Goal: Information Seeking & Learning: Compare options

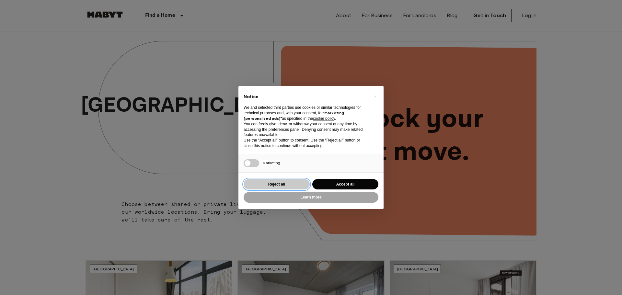
click at [254, 184] on button "Reject all" at bounding box center [277, 184] width 66 height 11
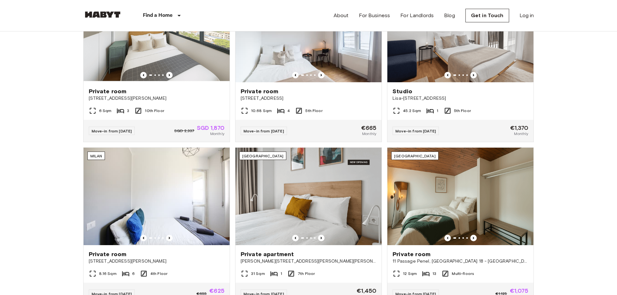
scroll to position [274, 0]
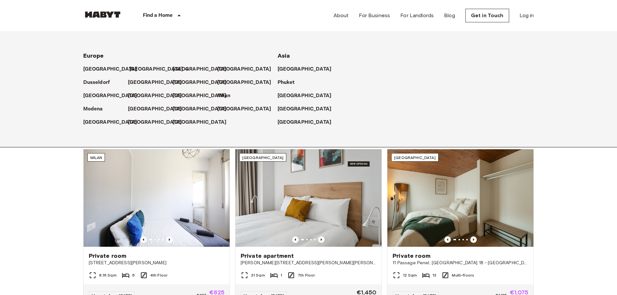
click at [138, 71] on p "[GEOGRAPHIC_DATA]" at bounding box center [156, 69] width 54 height 8
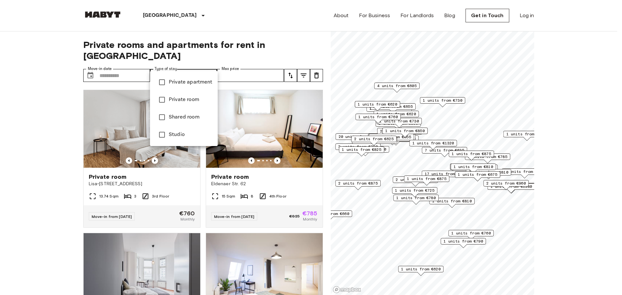
click at [31, 133] on div at bounding box center [311, 147] width 622 height 295
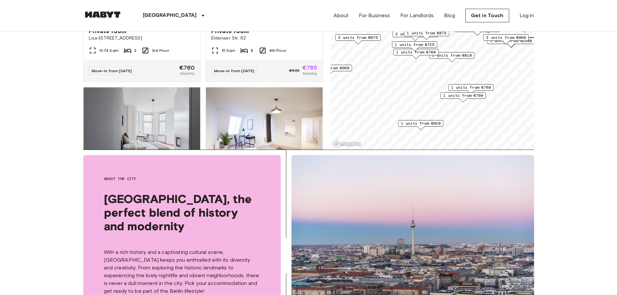
scroll to position [147, 0]
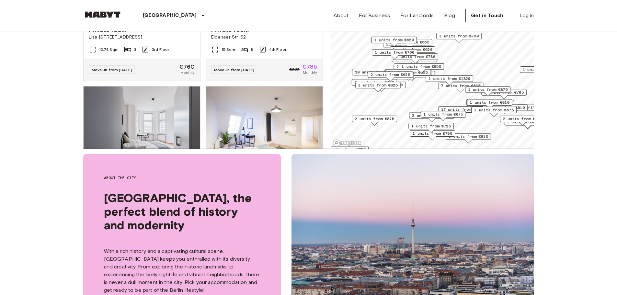
drag, startPoint x: 481, startPoint y: 97, endPoint x: 497, endPoint y: 180, distance: 83.8
click at [436, 66] on span "1 units from €850" at bounding box center [421, 66] width 40 height 6
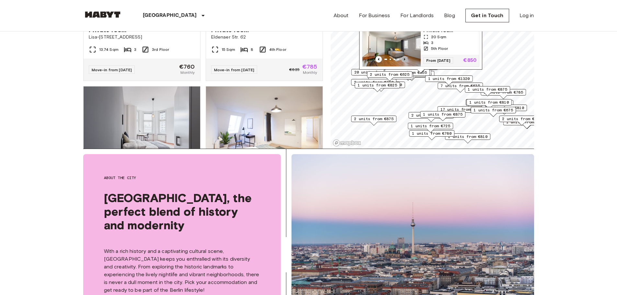
click at [403, 56] on icon "Previous image" at bounding box center [404, 59] width 6 height 6
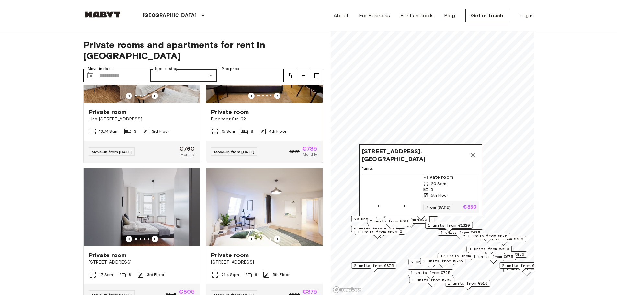
scroll to position [162, 0]
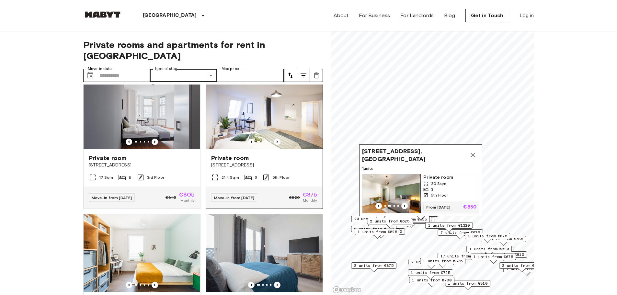
click at [273, 149] on div "Private room Kurfürstendamm 28" at bounding box center [264, 161] width 117 height 25
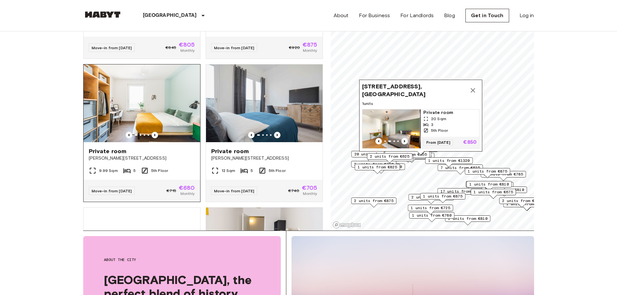
scroll to position [259, 0]
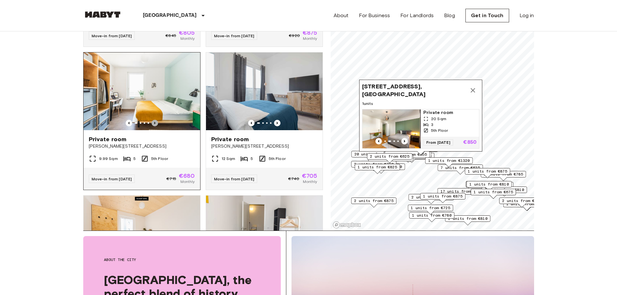
click at [154, 122] on icon "Previous image" at bounding box center [154, 123] width 1 height 3
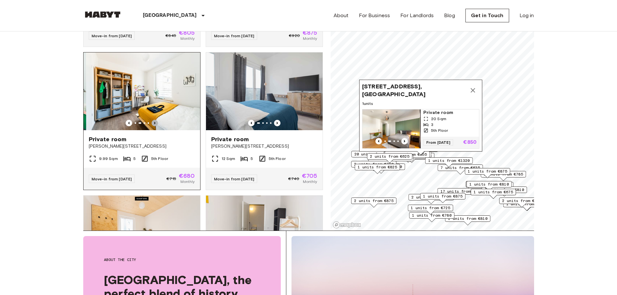
click at [154, 122] on icon "Previous image" at bounding box center [154, 123] width 1 height 3
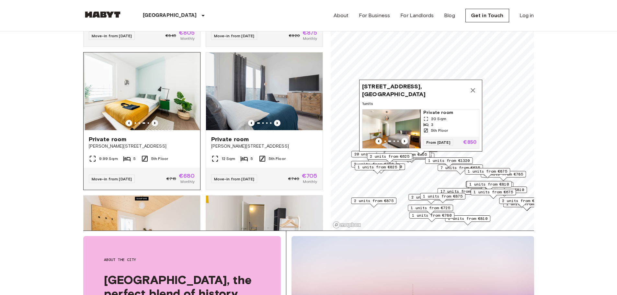
click at [154, 122] on icon "Previous image" at bounding box center [154, 123] width 1 height 3
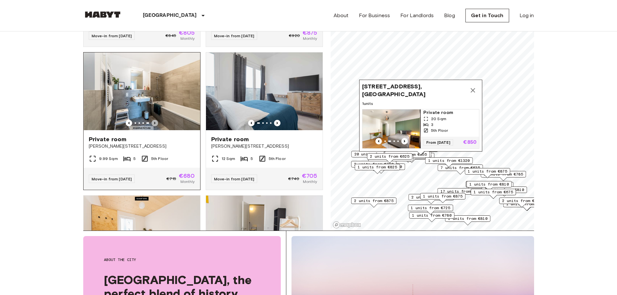
click at [154, 122] on icon "Previous image" at bounding box center [154, 123] width 1 height 3
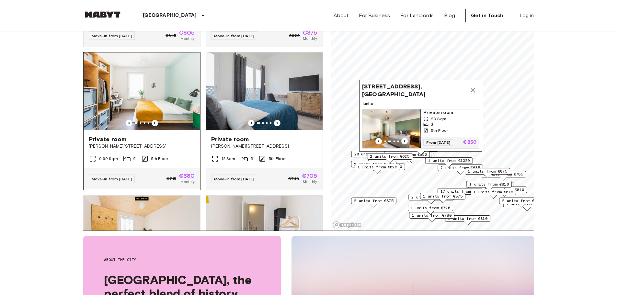
click at [154, 122] on icon "Previous image" at bounding box center [154, 123] width 1 height 3
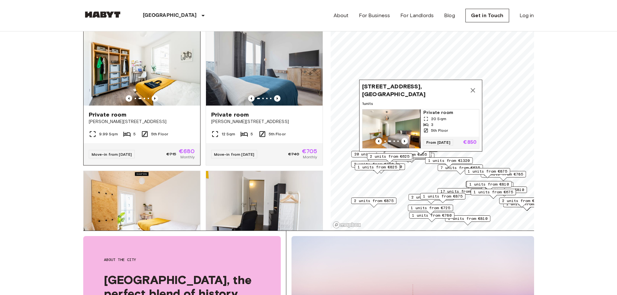
scroll to position [324, 0]
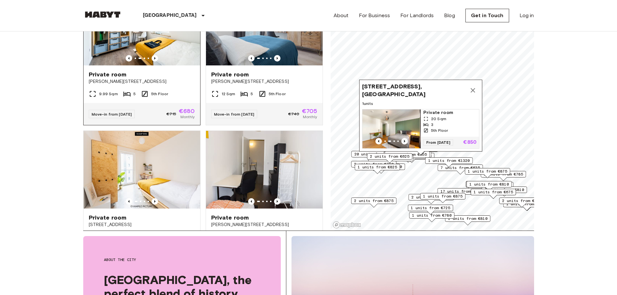
click at [159, 78] on span "Klara-Franke-Straße 20" at bounding box center [142, 81] width 106 height 6
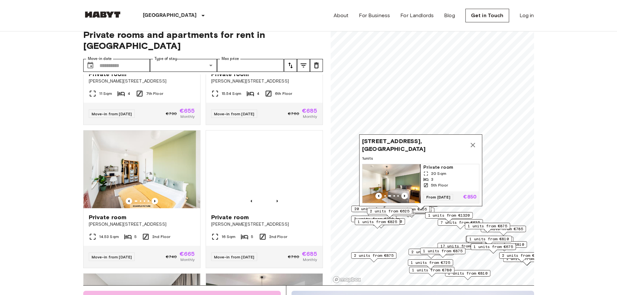
scroll to position [0, 0]
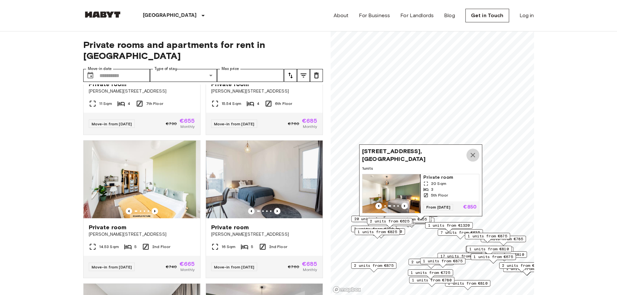
click at [473, 151] on icon "Map marker" at bounding box center [473, 155] width 8 height 8
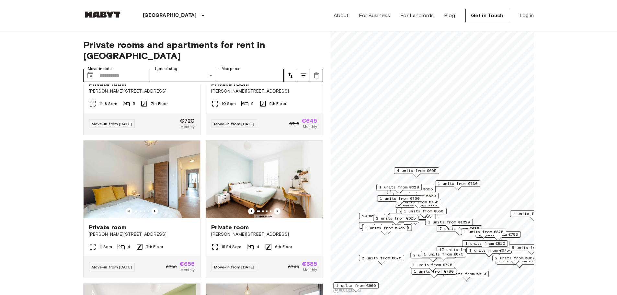
scroll to position [1957, 0]
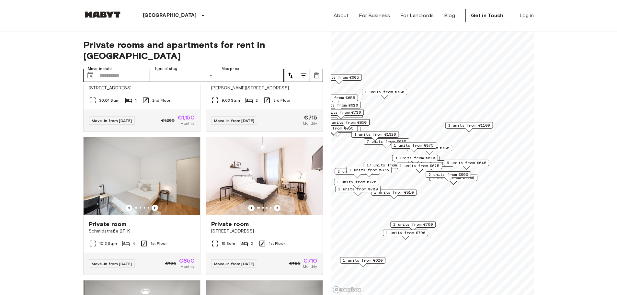
scroll to position [1371, 0]
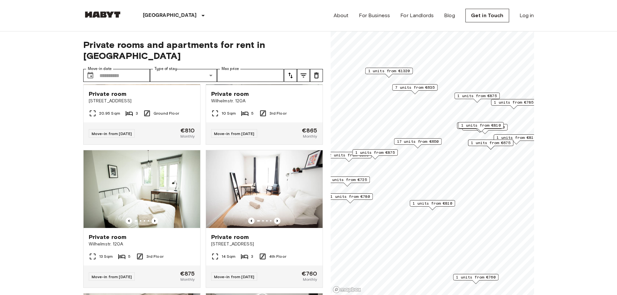
scroll to position [786, 0]
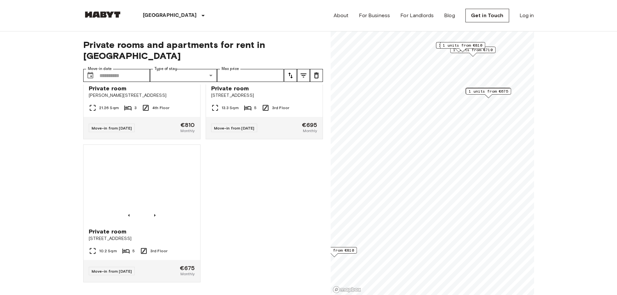
scroll to position [381, 0]
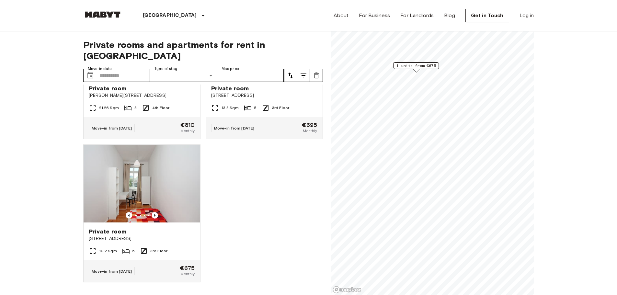
click at [330, 153] on div "Private rooms and apartments for rent in Berlin Move-in date ​ Move-in date Typ…" at bounding box center [308, 163] width 451 height 264
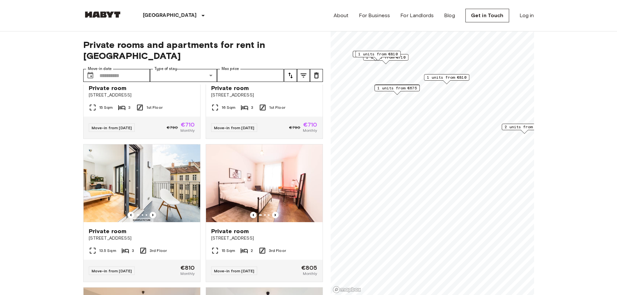
scroll to position [528, 0]
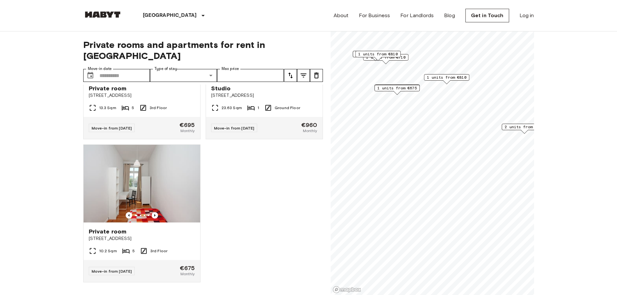
click at [394, 91] on div "Map marker" at bounding box center [396, 93] width 7 height 4
click at [395, 88] on span "1 units from €675" at bounding box center [397, 88] width 40 height 6
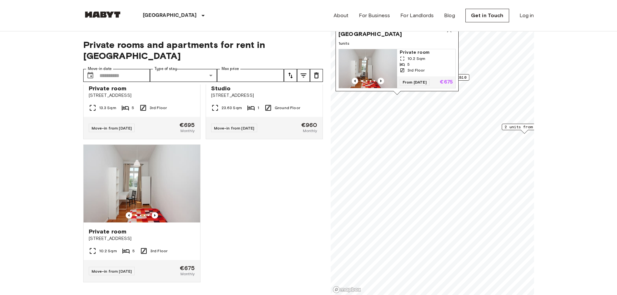
click at [383, 73] on img "Map marker" at bounding box center [368, 68] width 58 height 39
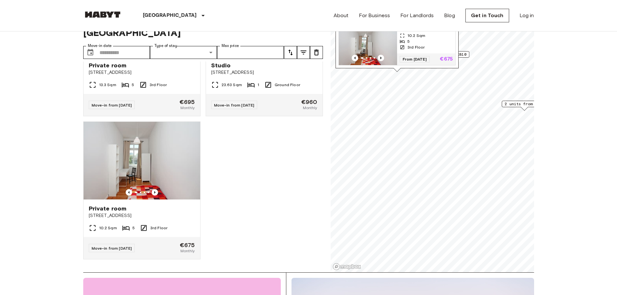
scroll to position [32, 0]
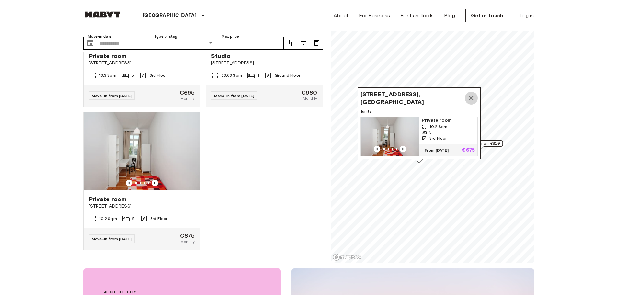
click at [474, 100] on button "Map marker" at bounding box center [471, 98] width 13 height 13
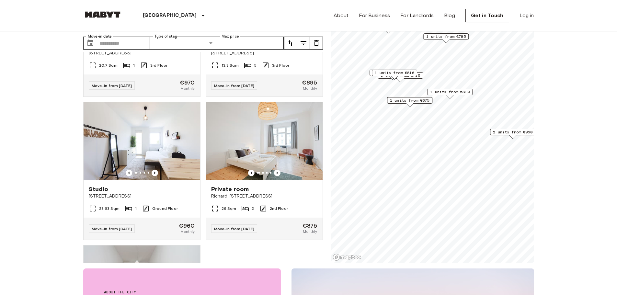
scroll to position [1552, 0]
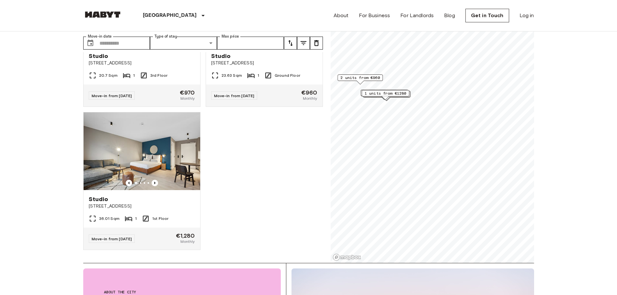
scroll to position [1406, 0]
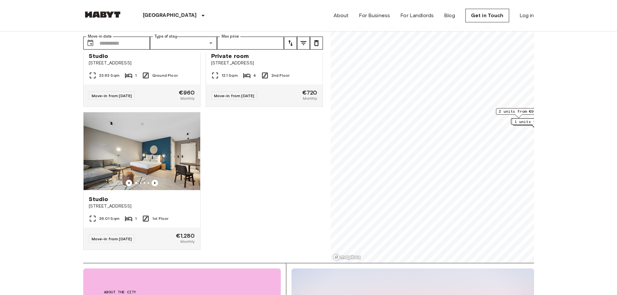
scroll to position [674, 0]
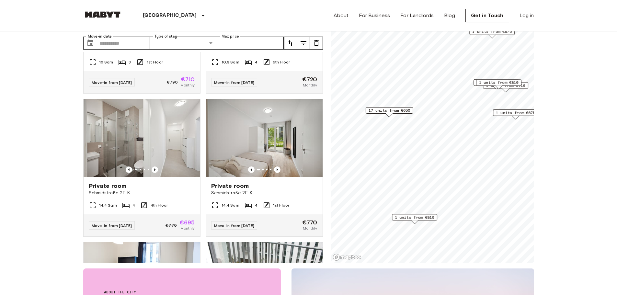
scroll to position [1845, 0]
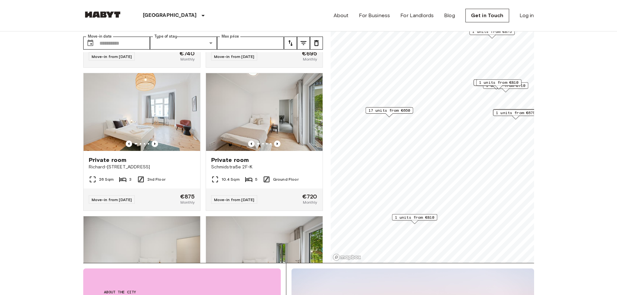
click at [396, 110] on span "17 units from €650" at bounding box center [389, 111] width 42 height 6
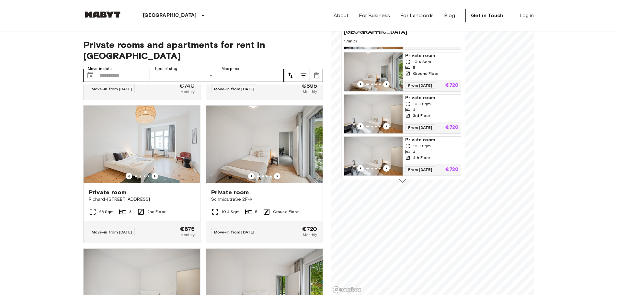
scroll to position [324, 0]
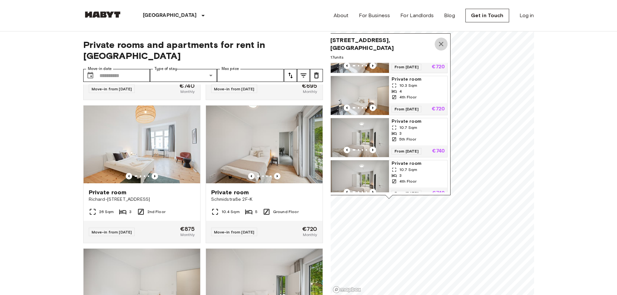
click at [442, 44] on icon "Map marker" at bounding box center [441, 44] width 8 height 8
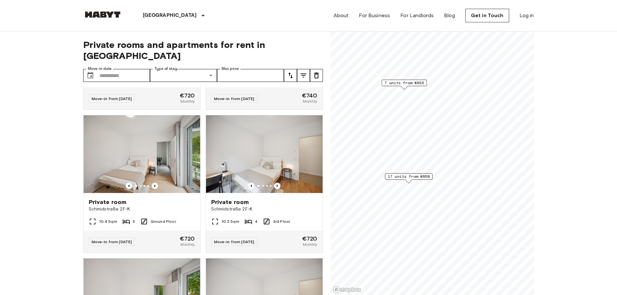
scroll to position [1992, 0]
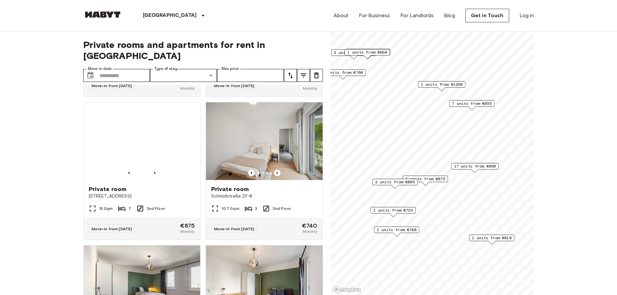
scroll to position [2138, 0]
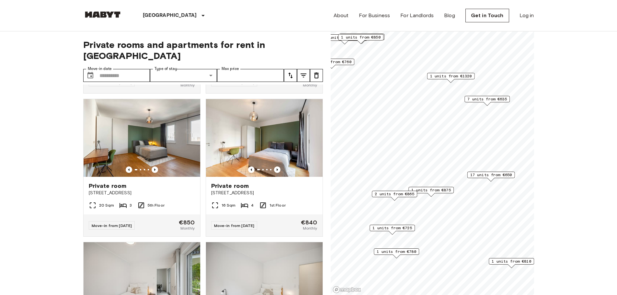
scroll to position [821, 0]
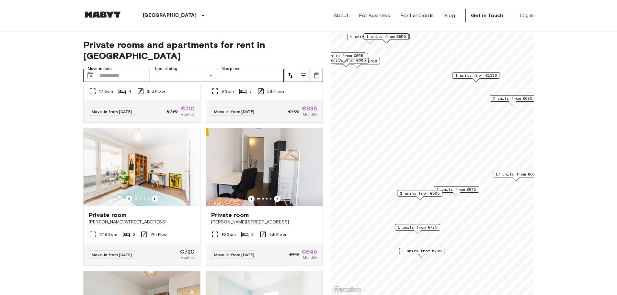
scroll to position [1992, 0]
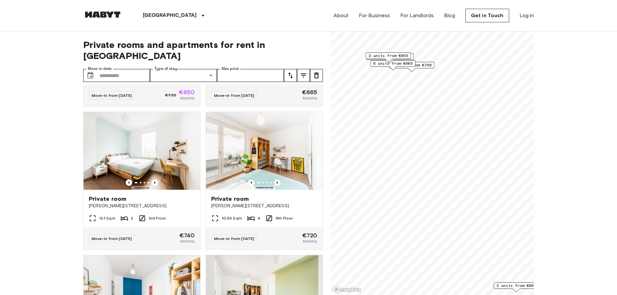
scroll to position [1406, 0]
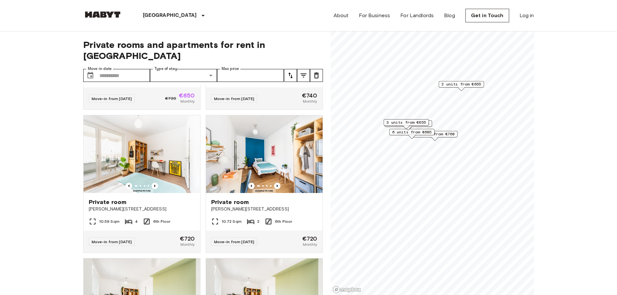
scroll to position [1552, 0]
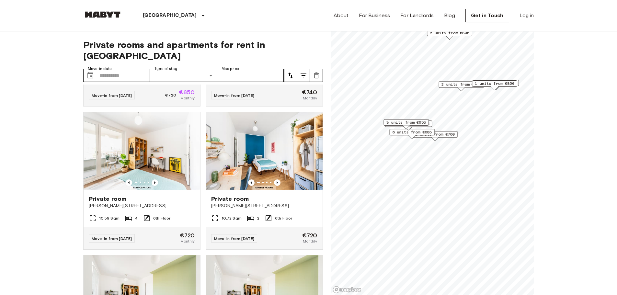
click at [421, 123] on span "3 units from €655" at bounding box center [406, 122] width 40 height 6
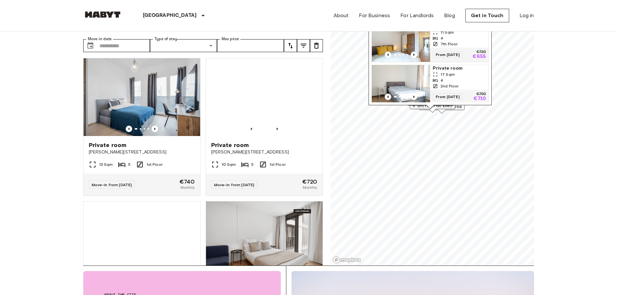
scroll to position [0, 0]
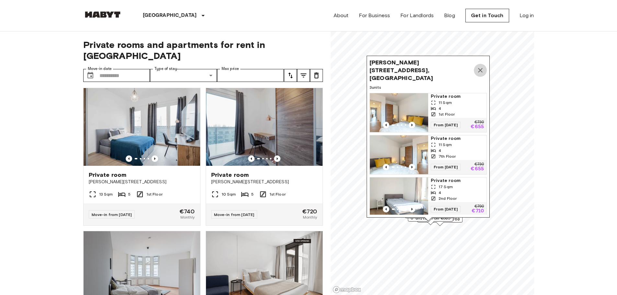
click at [482, 68] on icon "Map marker" at bounding box center [480, 70] width 5 height 5
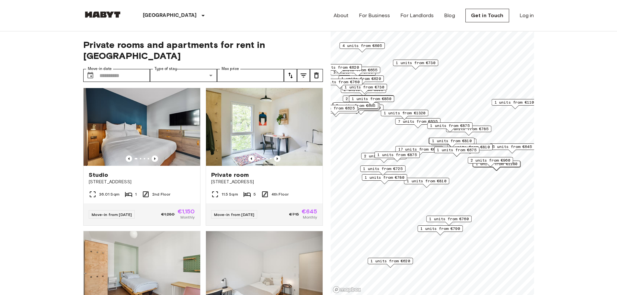
scroll to position [1713, 0]
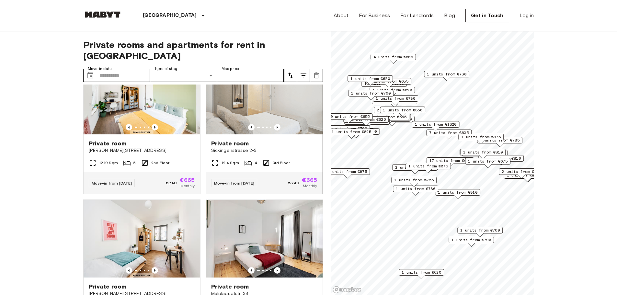
scroll to position [840, 0]
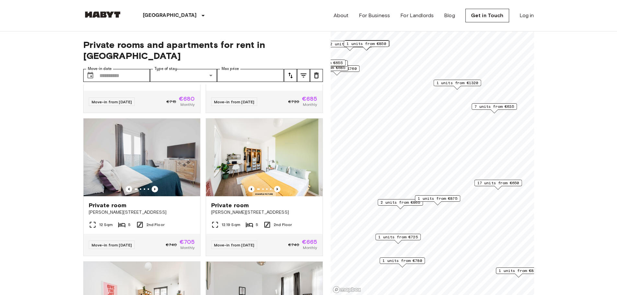
scroll to position [255, 0]
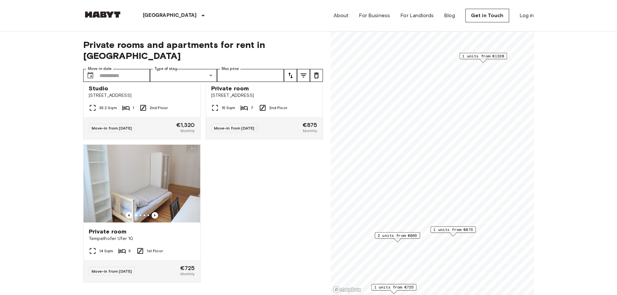
scroll to position [235, 0]
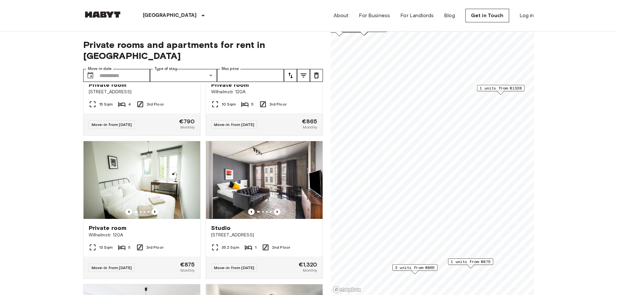
scroll to position [401, 0]
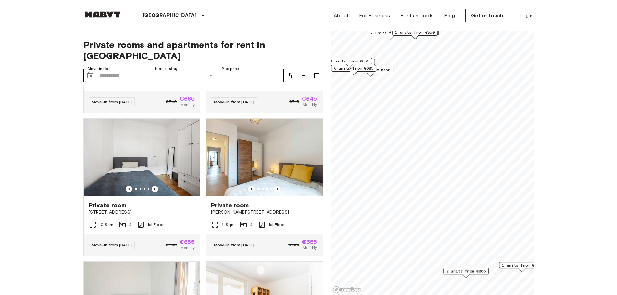
scroll to position [2304, 0]
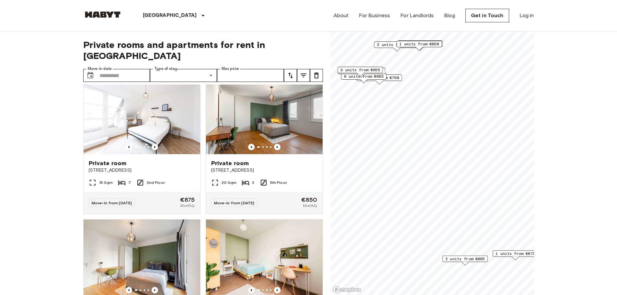
click at [392, 75] on span "2 units from €760" at bounding box center [379, 78] width 40 height 6
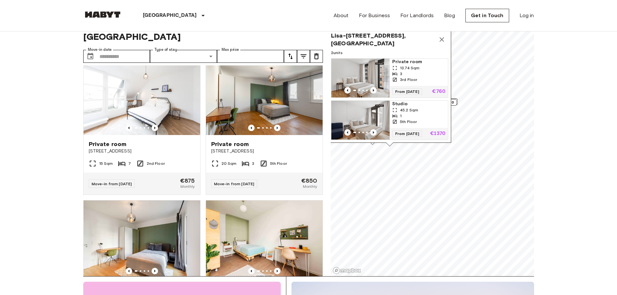
scroll to position [32, 0]
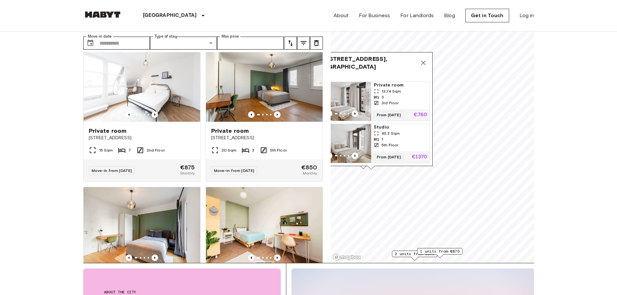
click at [424, 59] on icon "Map marker" at bounding box center [423, 63] width 8 height 8
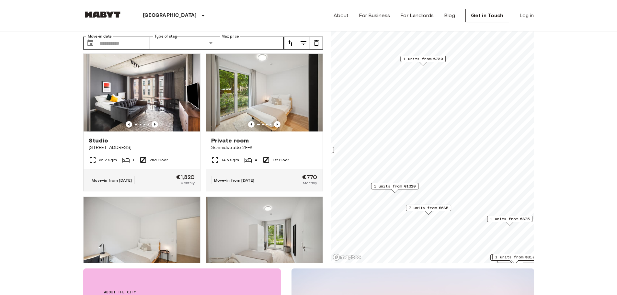
scroll to position [528, 0]
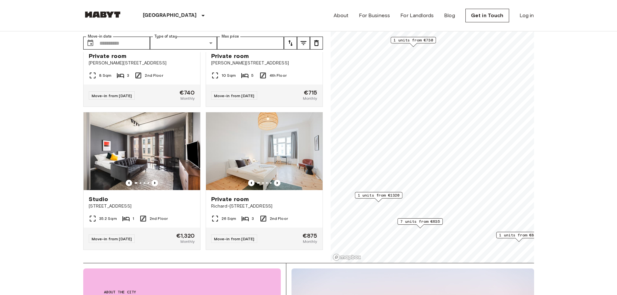
click at [410, 41] on span "1 units from €730" at bounding box center [413, 40] width 40 height 6
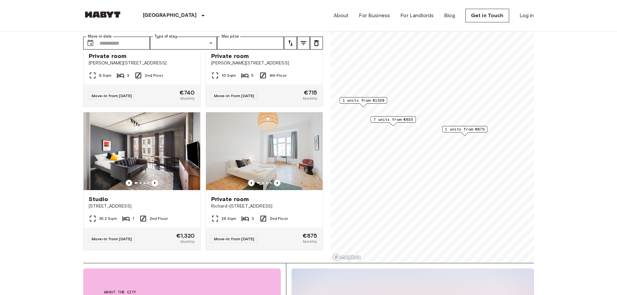
click at [390, 122] on span "7 units from €635" at bounding box center [393, 120] width 40 height 6
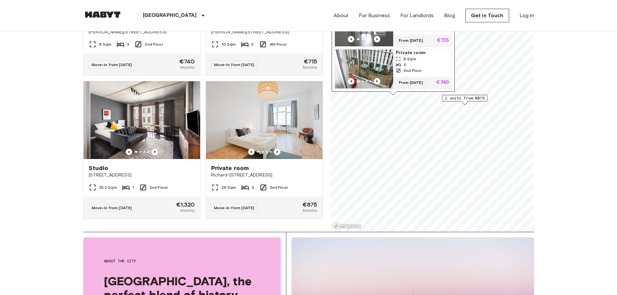
scroll to position [97, 0]
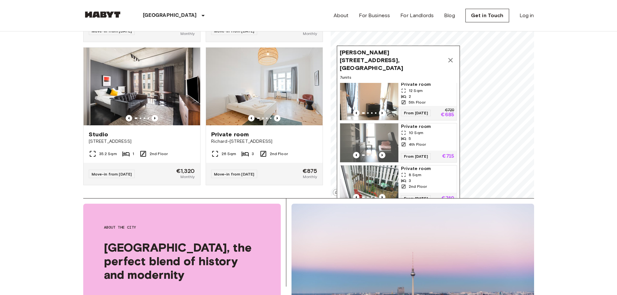
click at [449, 58] on icon "Map marker" at bounding box center [450, 60] width 5 height 5
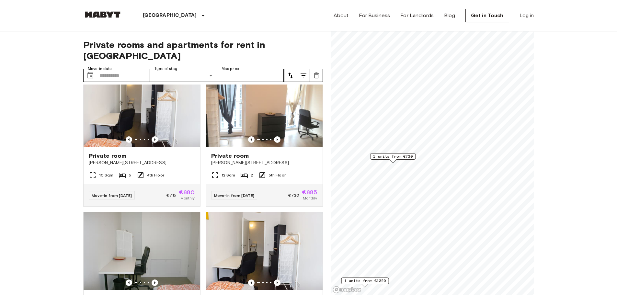
scroll to position [0, 0]
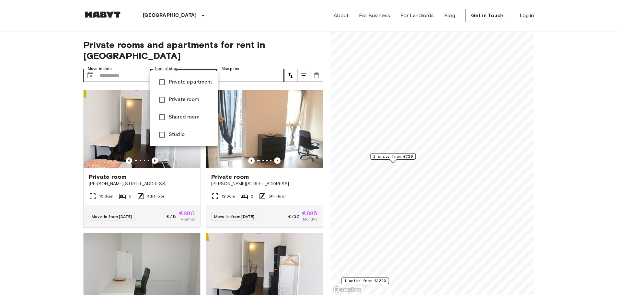
click at [37, 175] on div at bounding box center [311, 147] width 622 height 295
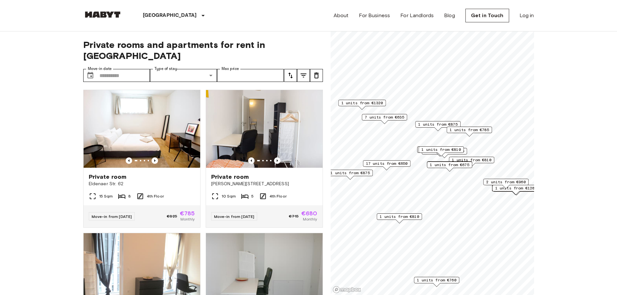
click at [393, 164] on span "17 units from €650" at bounding box center [387, 164] width 42 height 6
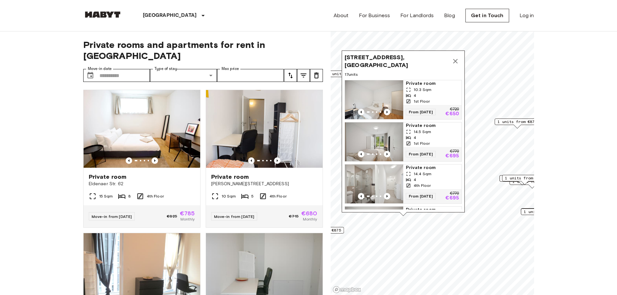
click at [453, 59] on icon "Map marker" at bounding box center [455, 61] width 8 height 8
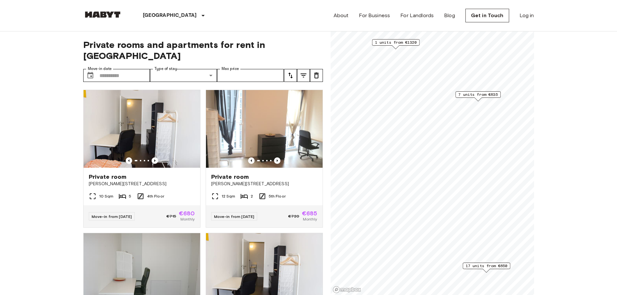
click at [474, 98] on div "Map marker" at bounding box center [477, 99] width 7 height 4
click at [479, 95] on span "7 units from €635" at bounding box center [478, 95] width 40 height 6
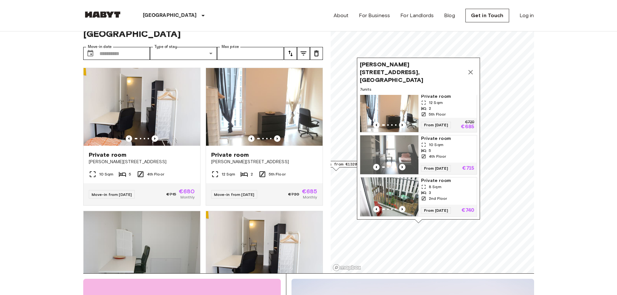
scroll to position [32, 0]
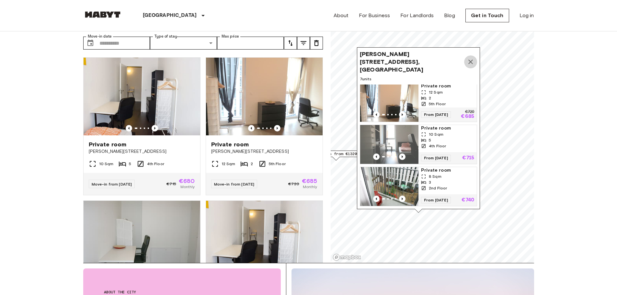
click at [473, 58] on icon "Map marker" at bounding box center [471, 62] width 8 height 8
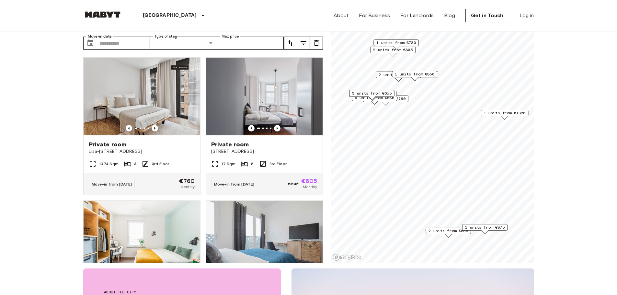
click at [388, 92] on span "3 units from €655" at bounding box center [372, 93] width 40 height 6
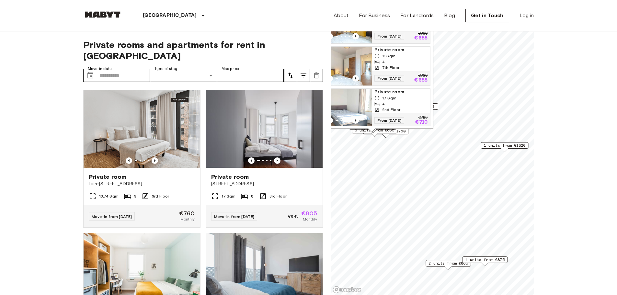
click at [364, 75] on div "Map marker" at bounding box center [342, 78] width 58 height 6
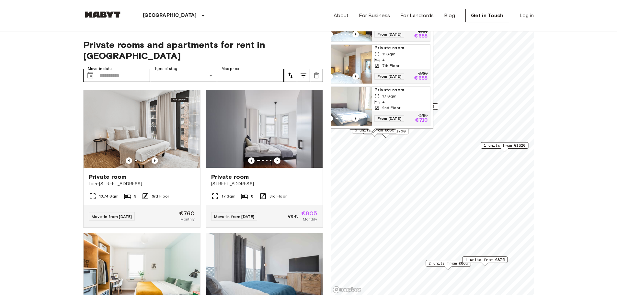
scroll to position [4, 0]
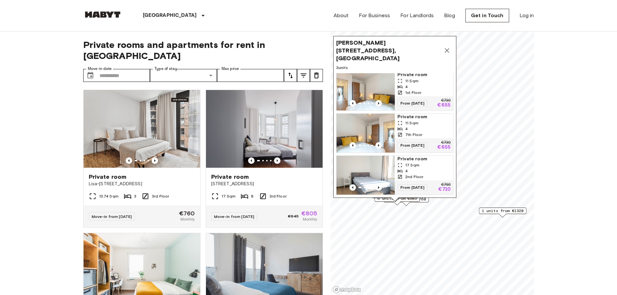
click at [446, 49] on icon "Map marker" at bounding box center [447, 51] width 8 height 8
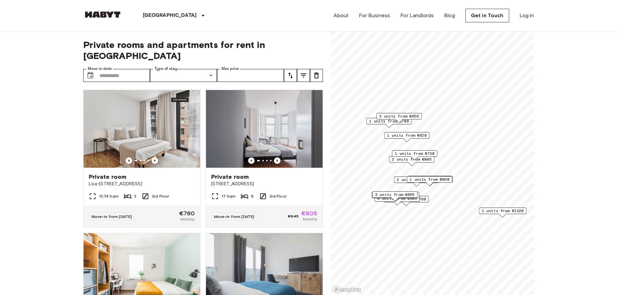
scroll to position [65, 0]
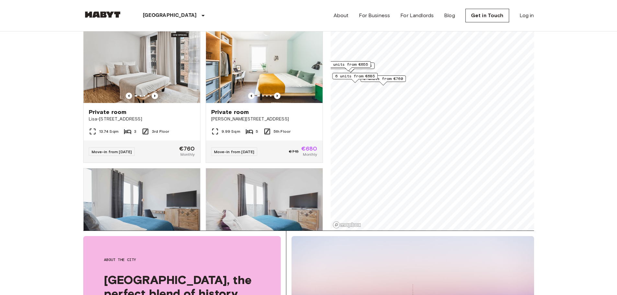
click at [396, 80] on span "2 units from €760" at bounding box center [383, 79] width 40 height 6
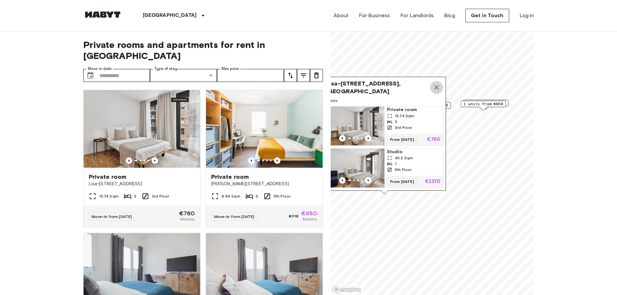
click at [437, 85] on icon "Map marker" at bounding box center [436, 87] width 5 height 5
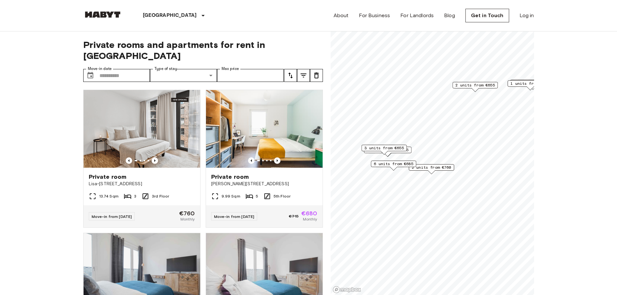
click at [397, 151] on span "3 units from €655" at bounding box center [384, 148] width 40 height 6
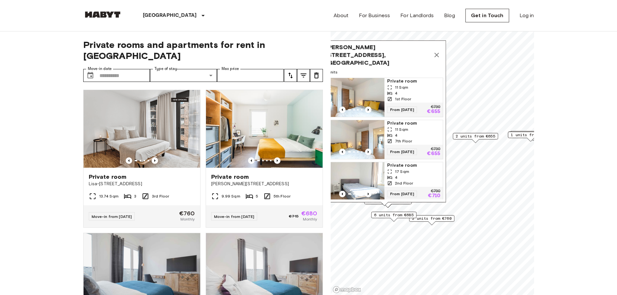
drag, startPoint x: 400, startPoint y: 180, endPoint x: 401, endPoint y: 205, distance: 24.3
click at [400, 202] on div "Klara-Franke-Straße 8, 10557 Berlin, GER 3 units Private room 11 Sqm 4 1st Floo…" at bounding box center [384, 121] width 123 height 162
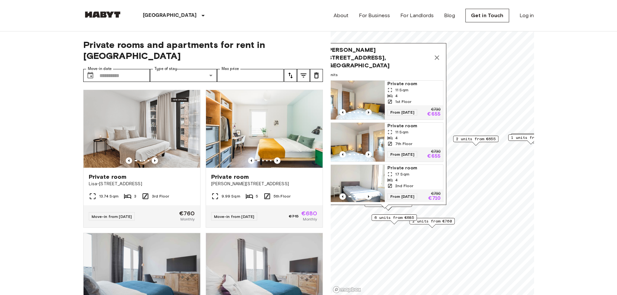
click at [368, 109] on icon "Previous image" at bounding box center [368, 112] width 6 height 6
click at [367, 85] on img "Map marker" at bounding box center [361, 100] width 58 height 39
click at [435, 54] on icon "Map marker" at bounding box center [437, 58] width 8 height 8
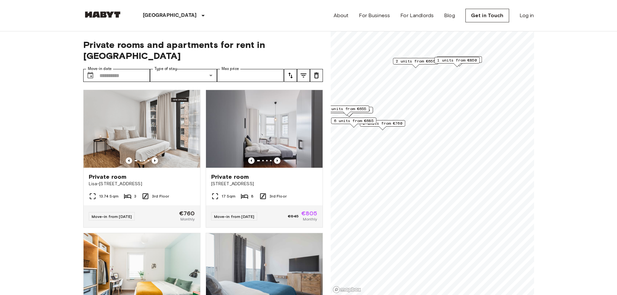
drag, startPoint x: 418, startPoint y: 150, endPoint x: 394, endPoint y: 120, distance: 38.2
click at [394, 120] on span "2 units from €760" at bounding box center [383, 123] width 40 height 6
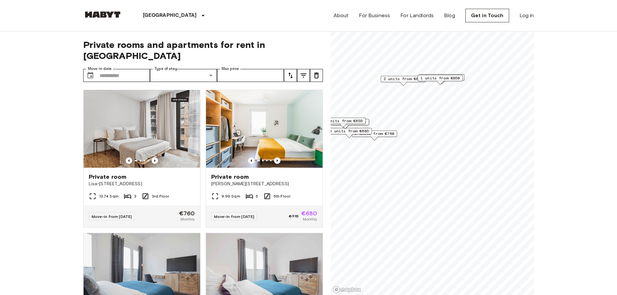
click at [445, 79] on span "1 units from €850" at bounding box center [440, 78] width 40 height 6
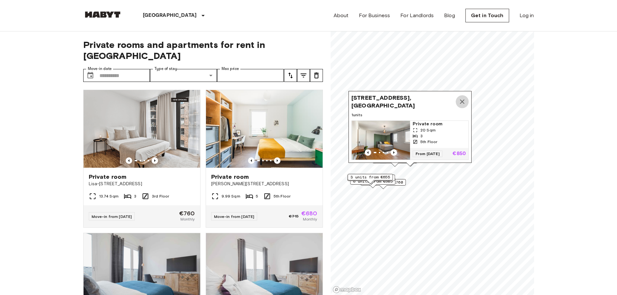
click at [462, 98] on icon "Map marker" at bounding box center [462, 102] width 8 height 8
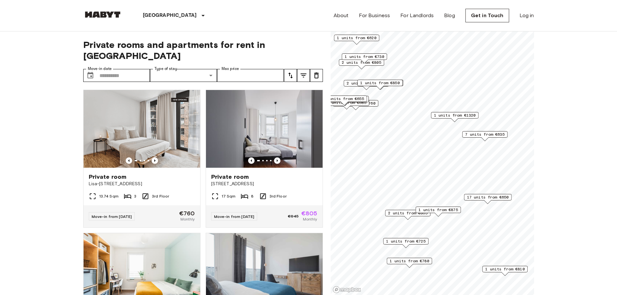
click at [475, 133] on span "7 units from €635" at bounding box center [485, 134] width 40 height 6
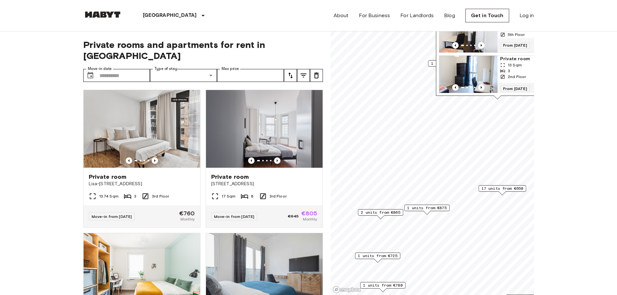
click at [375, 213] on span "2 units from €865" at bounding box center [381, 213] width 40 height 6
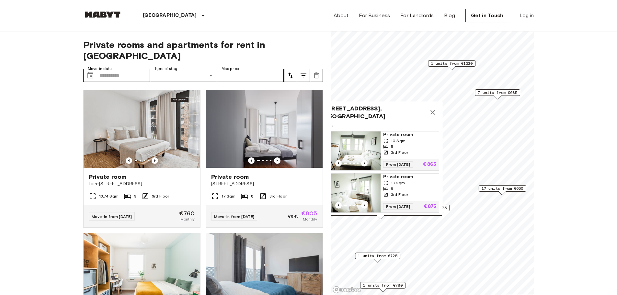
scroll to position [32, 0]
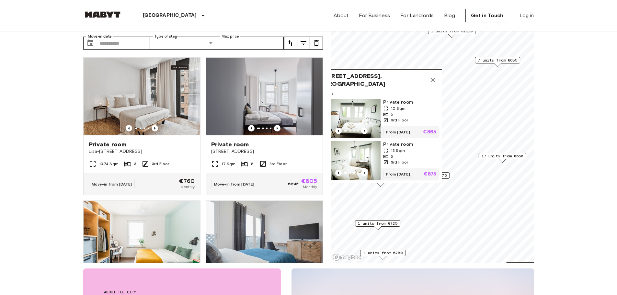
click at [429, 76] on icon "Map marker" at bounding box center [433, 80] width 8 height 8
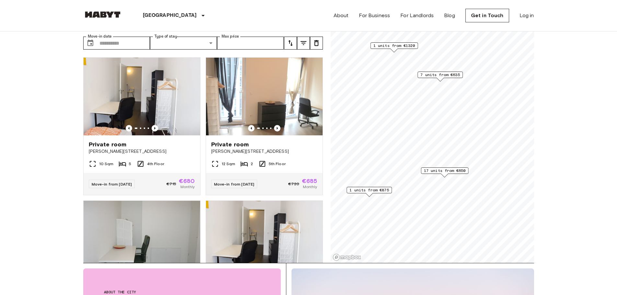
click at [437, 171] on span "17 units from €650" at bounding box center [445, 171] width 42 height 6
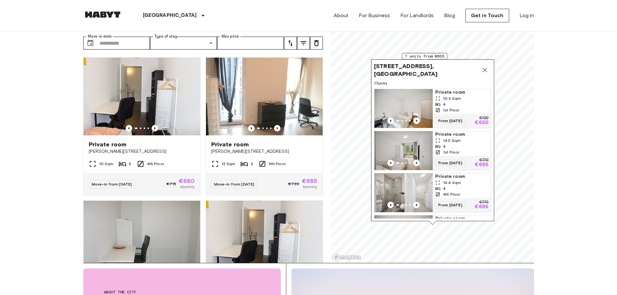
drag, startPoint x: 478, startPoint y: 115, endPoint x: 462, endPoint y: 186, distance: 72.1
click at [462, 166] on span "From 19 Nov 25" at bounding box center [450, 163] width 30 height 6
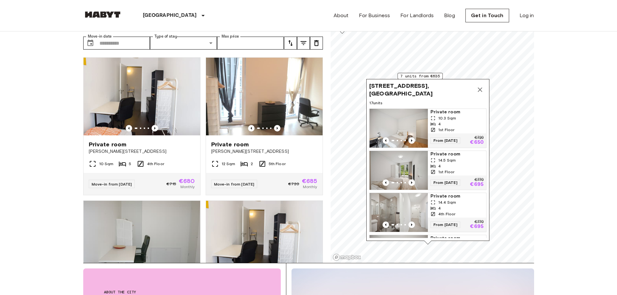
click at [480, 86] on icon "Map marker" at bounding box center [480, 90] width 8 height 8
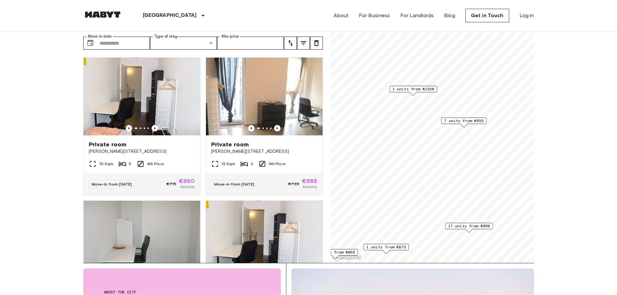
click at [466, 118] on span "7 units from €635" at bounding box center [464, 121] width 40 height 6
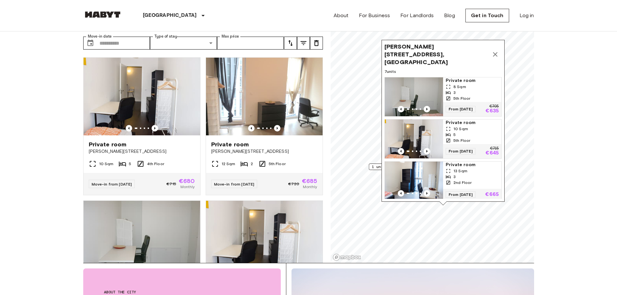
click at [495, 52] on icon "Map marker" at bounding box center [495, 54] width 5 height 5
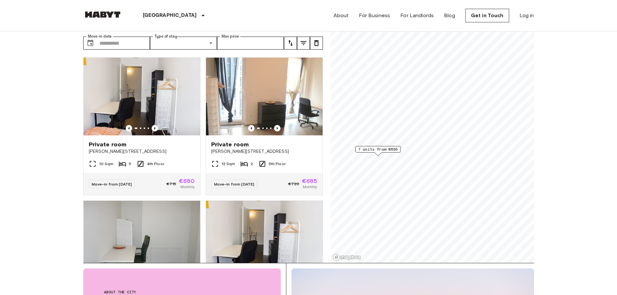
click at [387, 152] on span "7 units from €635" at bounding box center [378, 149] width 40 height 6
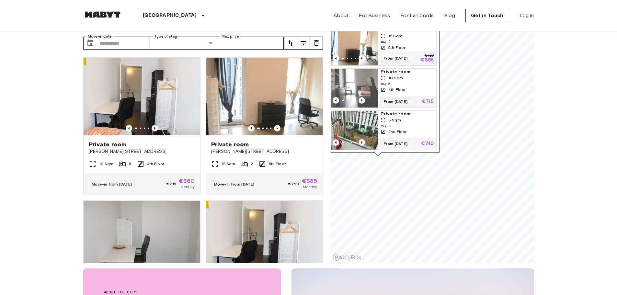
scroll to position [178, 0]
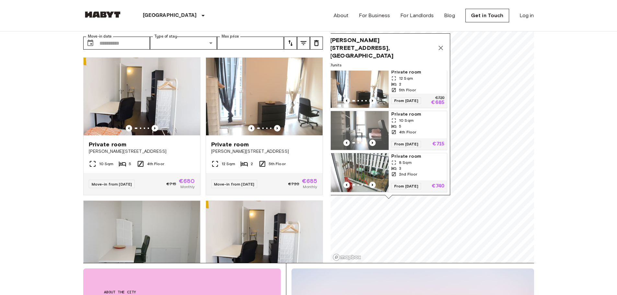
click at [442, 48] on icon "Map marker" at bounding box center [441, 48] width 8 height 8
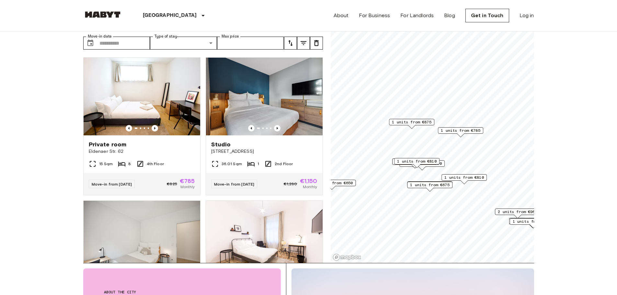
click at [432, 186] on span "1 units from €675" at bounding box center [430, 185] width 40 height 6
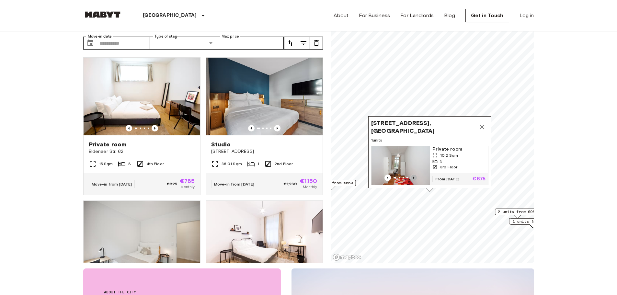
click at [412, 175] on icon "Previous image" at bounding box center [413, 178] width 6 height 6
click at [480, 124] on icon "Map marker" at bounding box center [482, 127] width 8 height 8
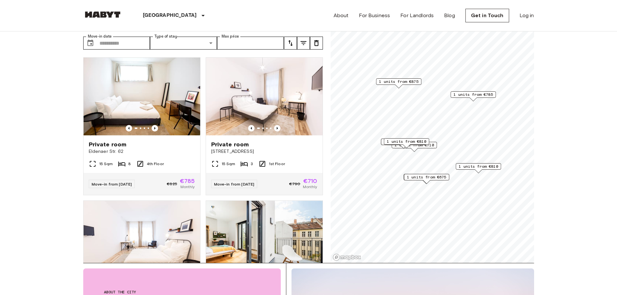
click at [431, 144] on span "1 units from €710" at bounding box center [414, 145] width 40 height 6
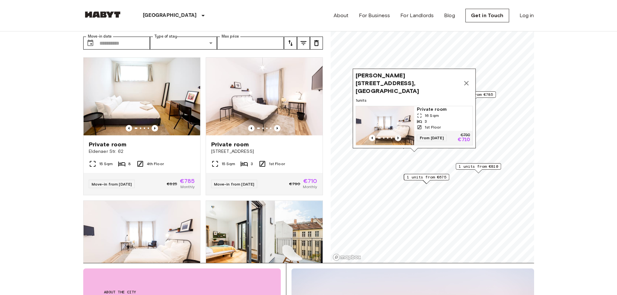
click at [399, 135] on icon "Previous image" at bounding box center [398, 138] width 6 height 6
click at [397, 135] on icon "Previous image" at bounding box center [398, 138] width 6 height 6
click at [467, 79] on icon "Map marker" at bounding box center [466, 83] width 8 height 8
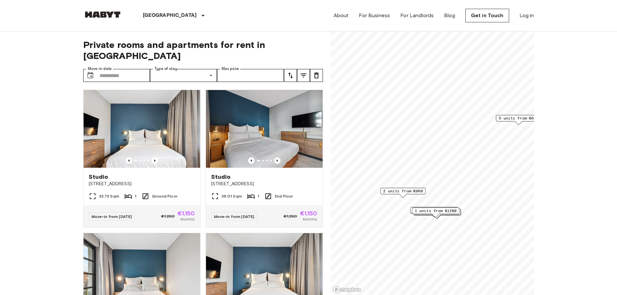
click at [449, 210] on span "1 units from €1280" at bounding box center [436, 211] width 42 height 6
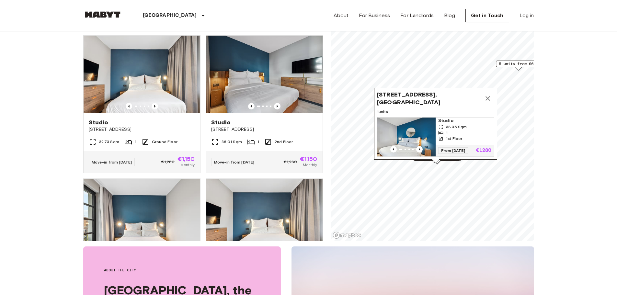
scroll to position [65, 0]
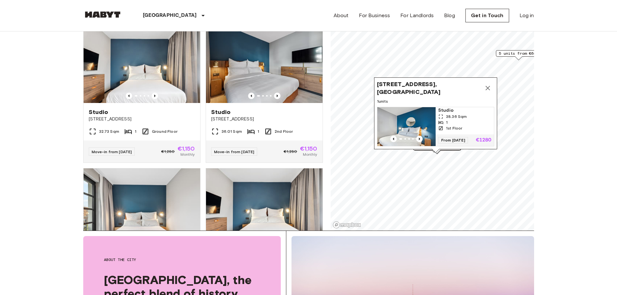
click at [489, 86] on icon "Map marker" at bounding box center [487, 88] width 5 height 5
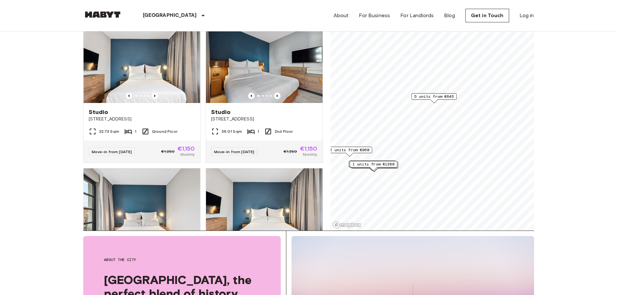
click at [422, 97] on span "5 units from €645" at bounding box center [434, 97] width 40 height 6
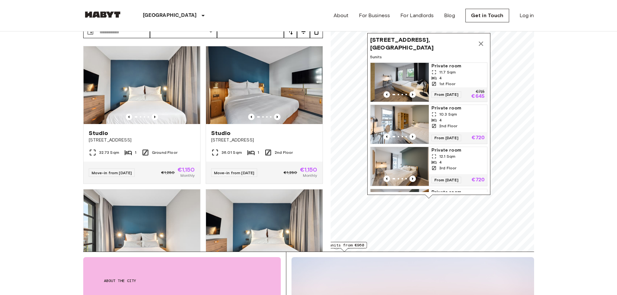
scroll to position [32, 0]
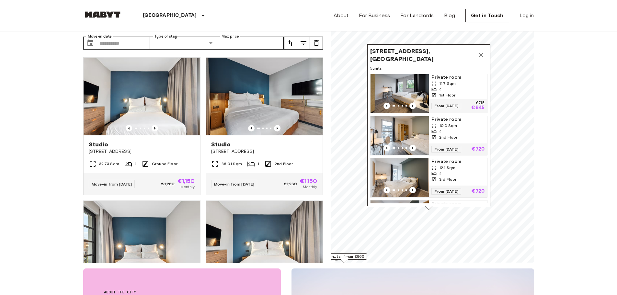
click at [482, 54] on icon "Map marker" at bounding box center [481, 55] width 8 height 8
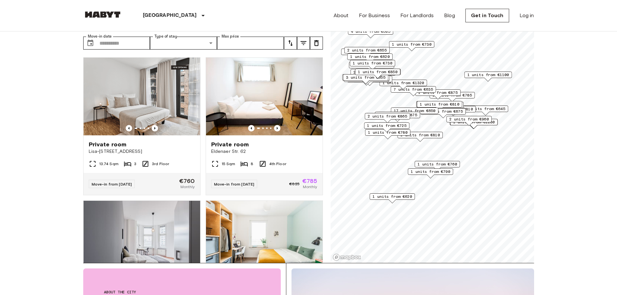
drag, startPoint x: 372, startPoint y: 208, endPoint x: 399, endPoint y: 201, distance: 27.5
click at [399, 201] on div "1 units from €620" at bounding box center [391, 198] width 45 height 10
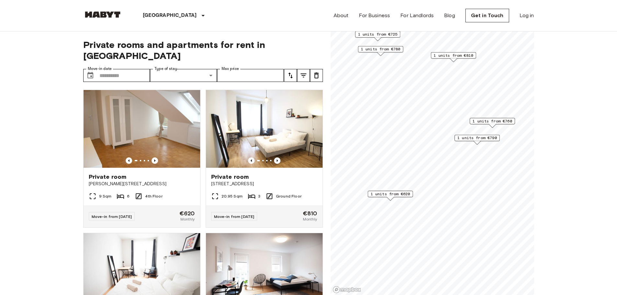
click at [395, 197] on div "1 units from €620" at bounding box center [390, 194] width 45 height 6
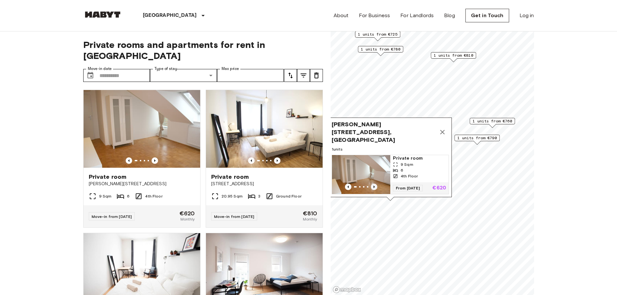
click at [373, 184] on icon "Previous image" at bounding box center [374, 187] width 6 height 6
click at [375, 184] on icon "Previous image" at bounding box center [374, 187] width 6 height 6
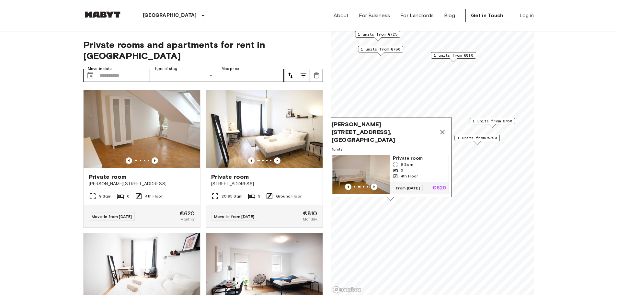
click at [444, 129] on icon "Map marker" at bounding box center [442, 132] width 8 height 8
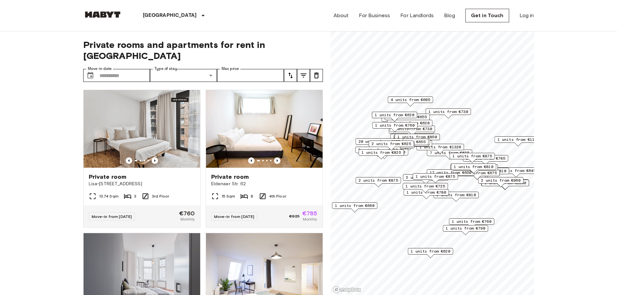
click at [389, 142] on span "2 units from €625" at bounding box center [391, 144] width 40 height 6
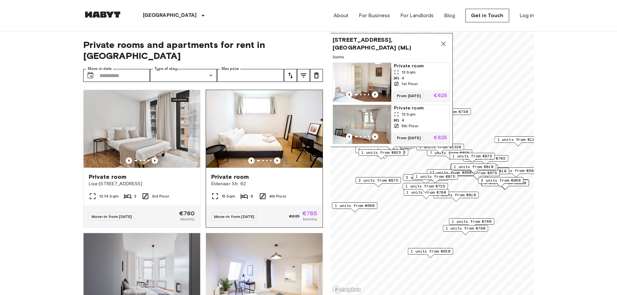
click at [242, 139] on img at bounding box center [264, 129] width 117 height 78
